Goal: Find specific fact: Find specific fact

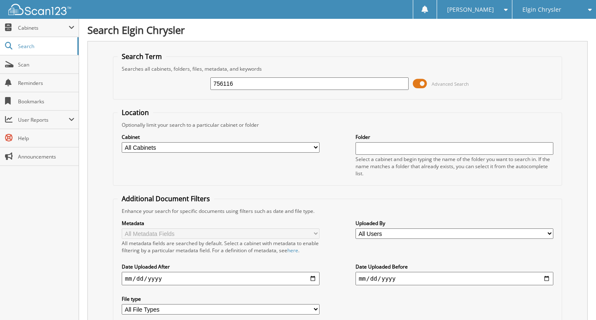
type input "756116"
click at [417, 80] on span at bounding box center [419, 83] width 14 height 13
